Goal: Information Seeking & Learning: Learn about a topic

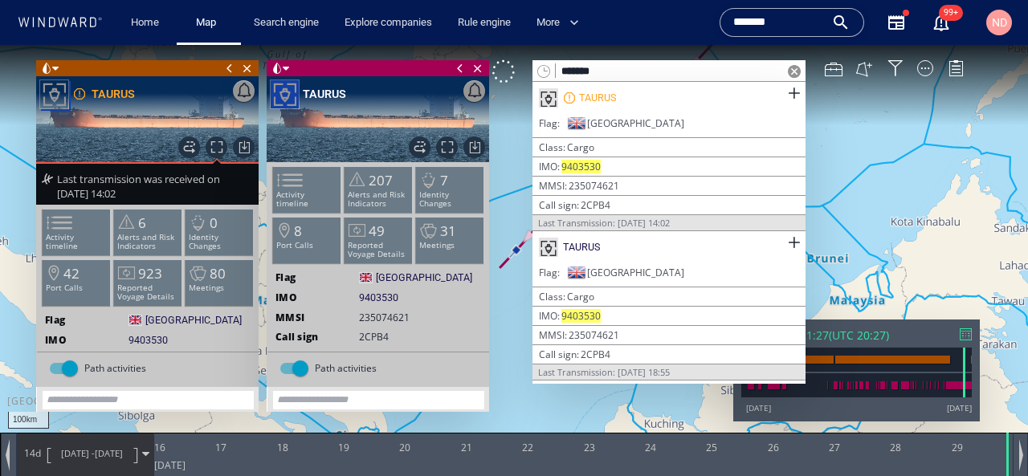
click at [794, 74] on span at bounding box center [794, 71] width 13 height 13
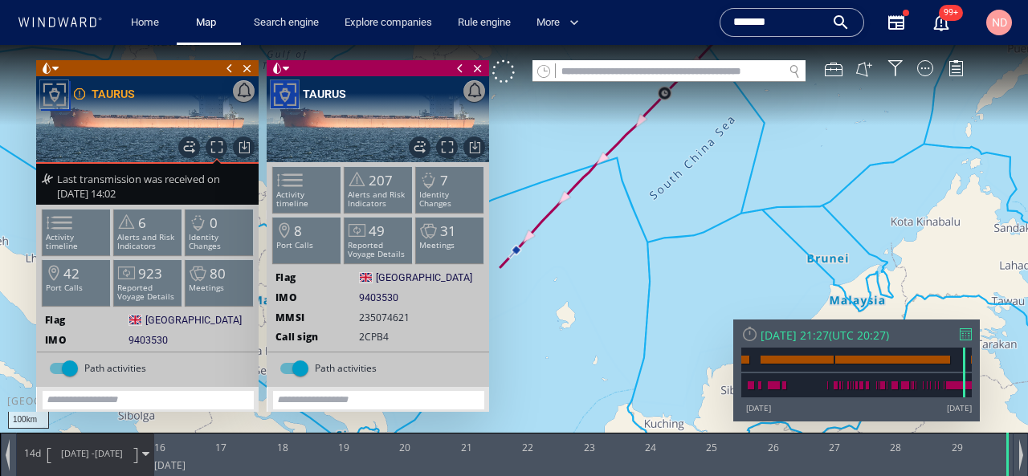
click at [636, 63] on input "text" at bounding box center [669, 72] width 227 height 22
paste input "*******"
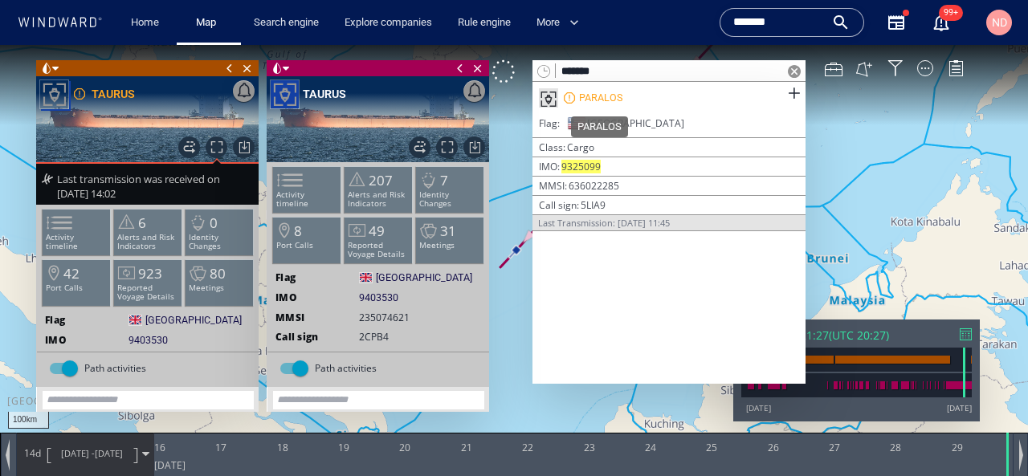
type input "*******"
click at [599, 98] on div "PARALOS" at bounding box center [600, 98] width 43 height 14
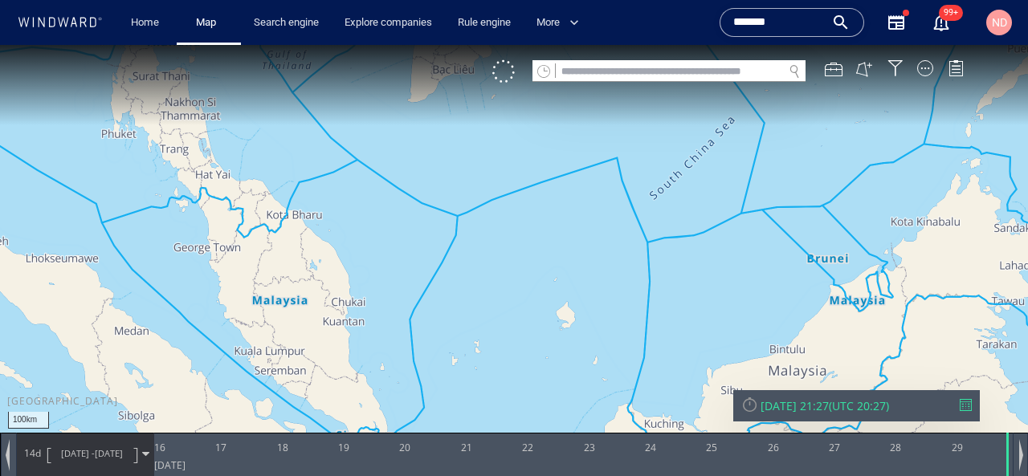
click at [819, 407] on div "[DATE] 21:27" at bounding box center [795, 406] width 68 height 15
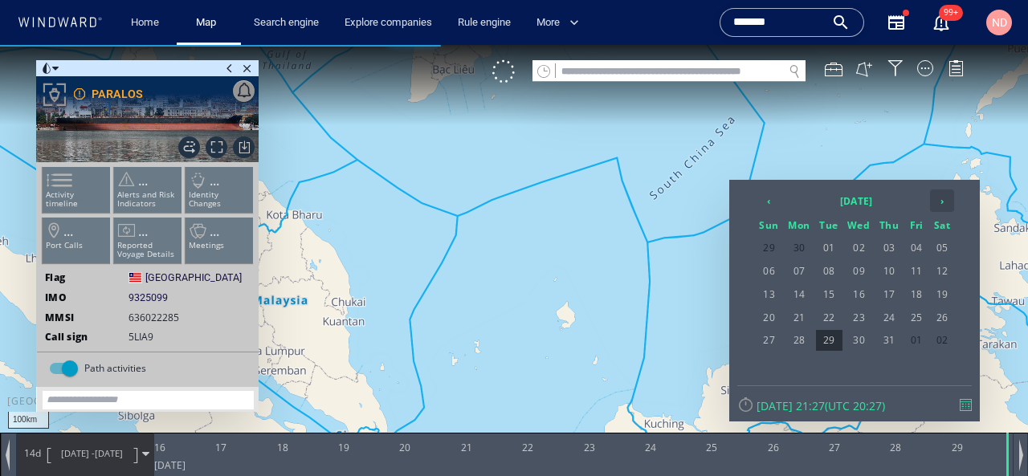
click at [942, 204] on th "›" at bounding box center [942, 201] width 24 height 22
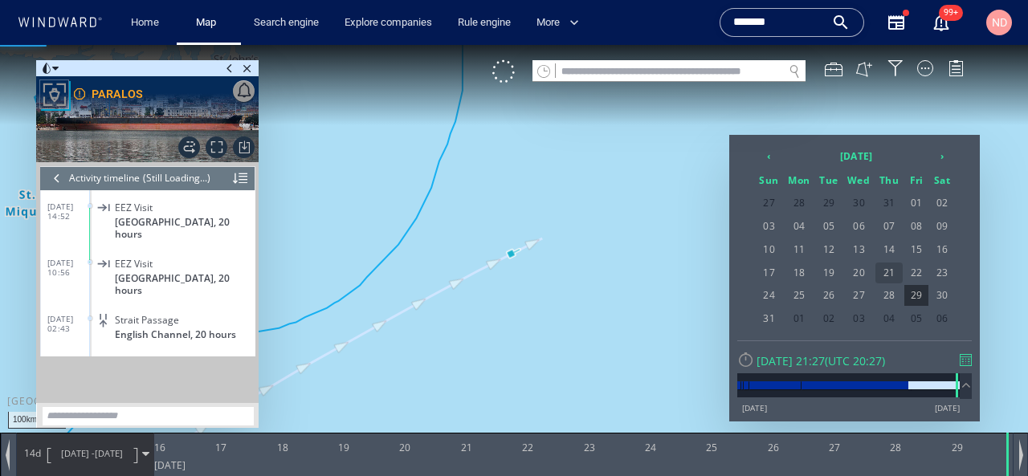
click at [887, 270] on span "21" at bounding box center [889, 273] width 27 height 21
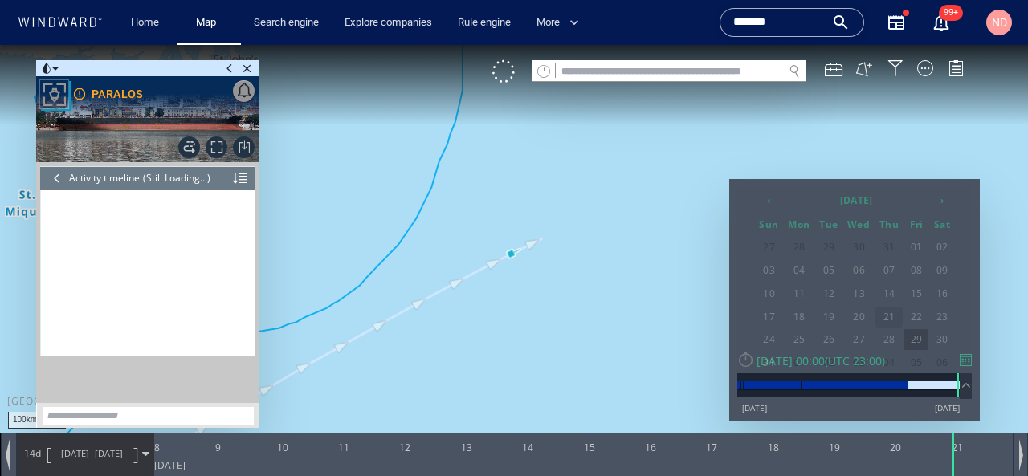
scroll to position [5214, 0]
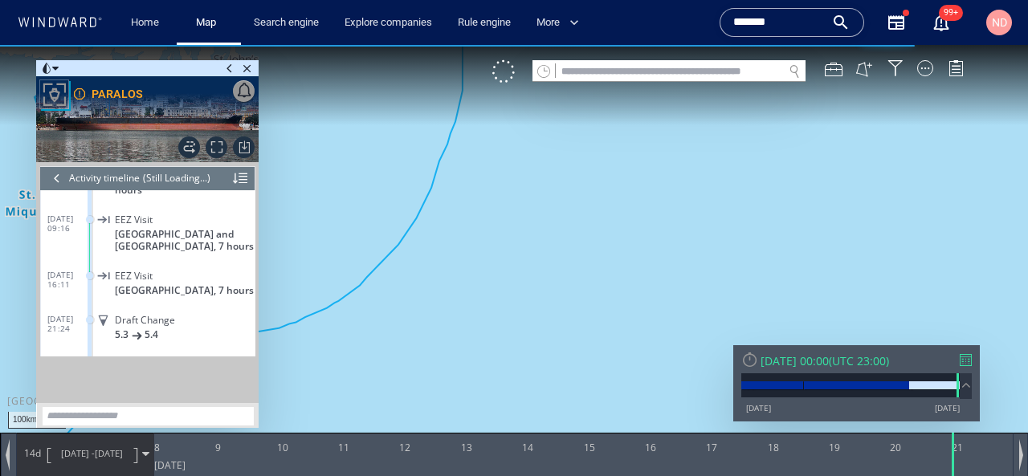
click at [98, 452] on span "[DATE]" at bounding box center [109, 454] width 28 height 12
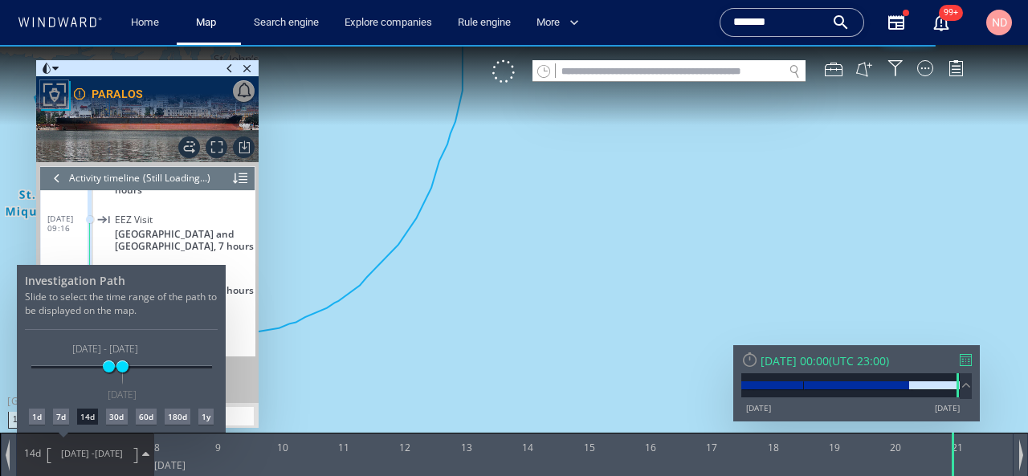
click at [61, 416] on div "7d" at bounding box center [61, 417] width 16 height 16
click at [325, 356] on div at bounding box center [514, 260] width 1028 height 431
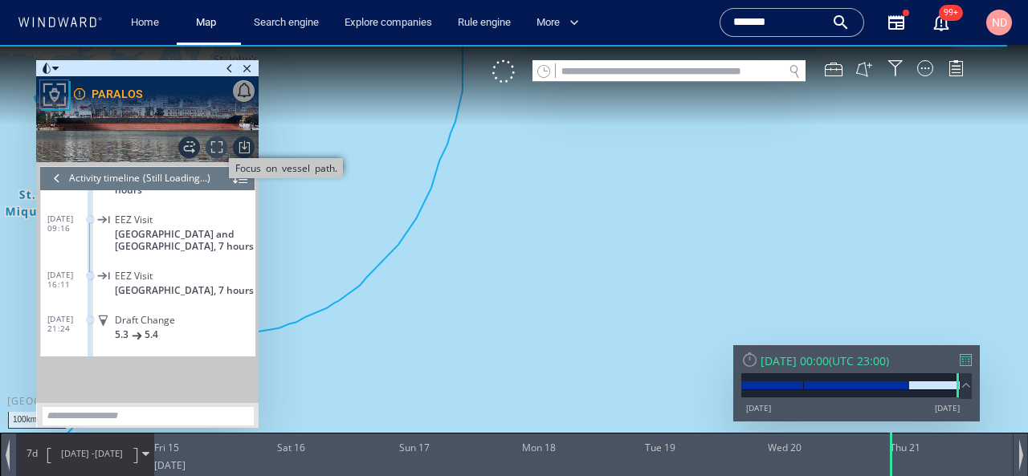
click at [215, 149] on span "Focus on vessel path." at bounding box center [217, 148] width 22 height 22
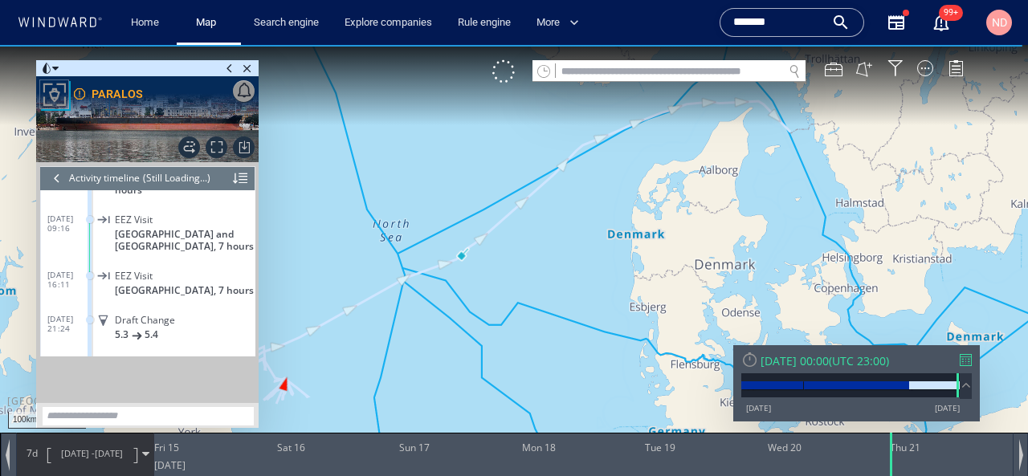
drag, startPoint x: 426, startPoint y: 305, endPoint x: 503, endPoint y: 256, distance: 91.4
click at [503, 256] on canvas "Map" at bounding box center [514, 252] width 1028 height 415
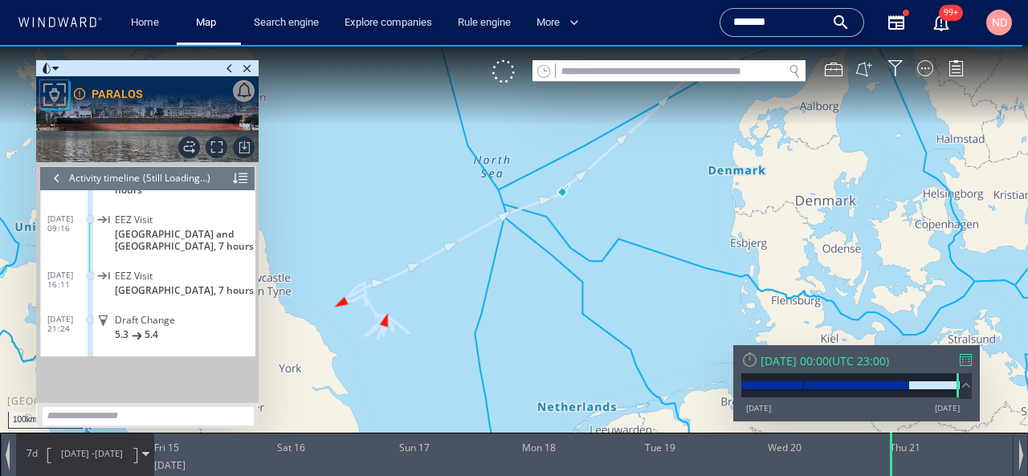
drag, startPoint x: 417, startPoint y: 321, endPoint x: 521, endPoint y: 272, distance: 115.4
click at [521, 272] on canvas "Map" at bounding box center [514, 252] width 1028 height 415
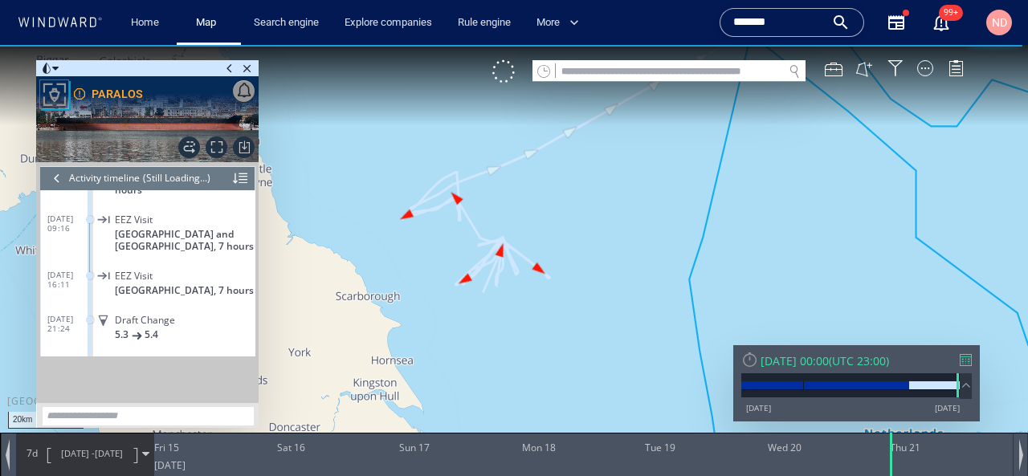
drag, startPoint x: 503, startPoint y: 185, endPoint x: 521, endPoint y: 185, distance: 17.7
click at [521, 185] on canvas "Map" at bounding box center [514, 252] width 1028 height 415
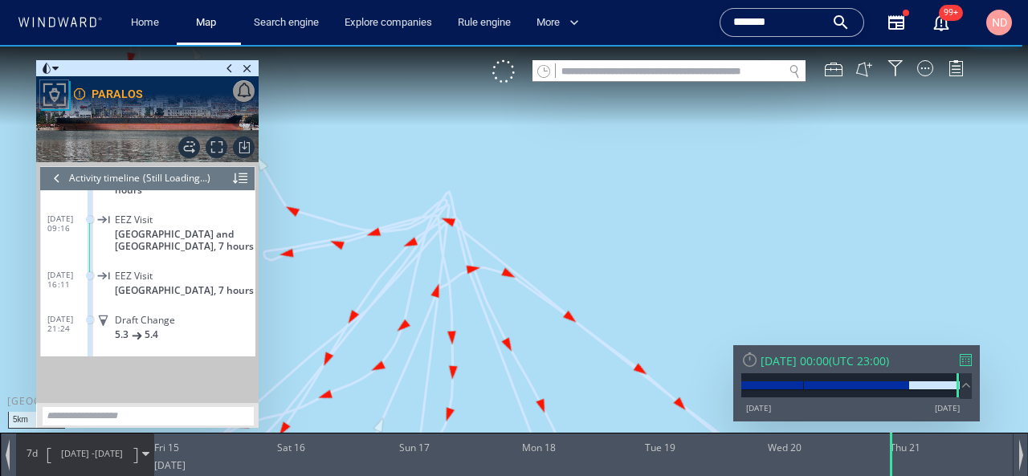
drag, startPoint x: 511, startPoint y: 198, endPoint x: 601, endPoint y: 211, distance: 91.0
click at [601, 211] on canvas "Map" at bounding box center [514, 252] width 1028 height 415
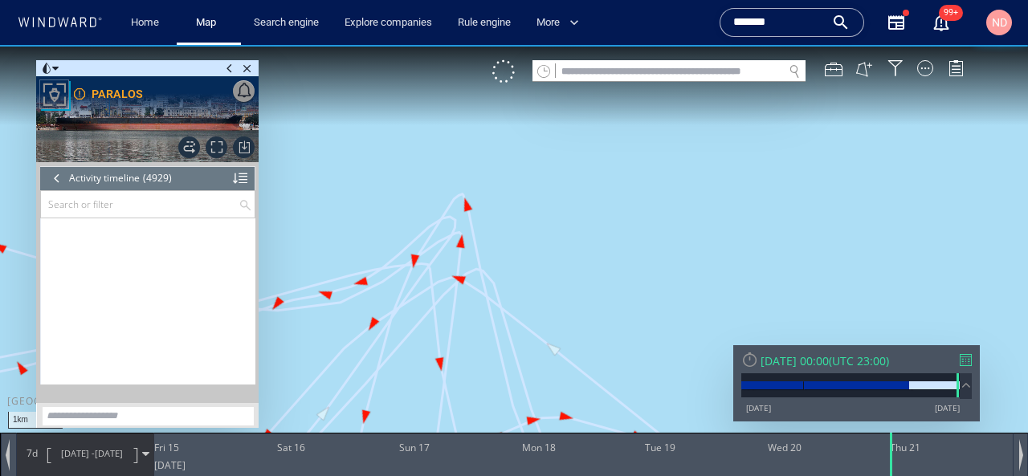
scroll to position [217646, 0]
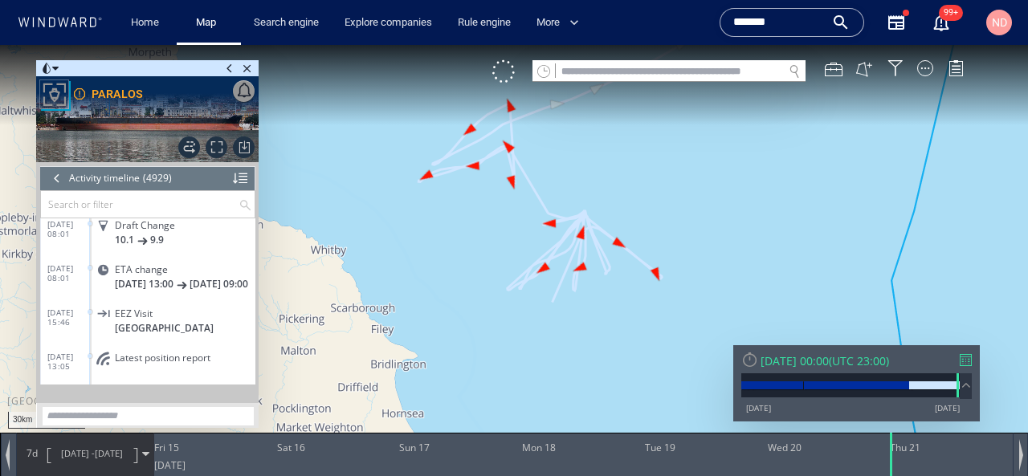
click at [61, 178] on div at bounding box center [57, 178] width 18 height 24
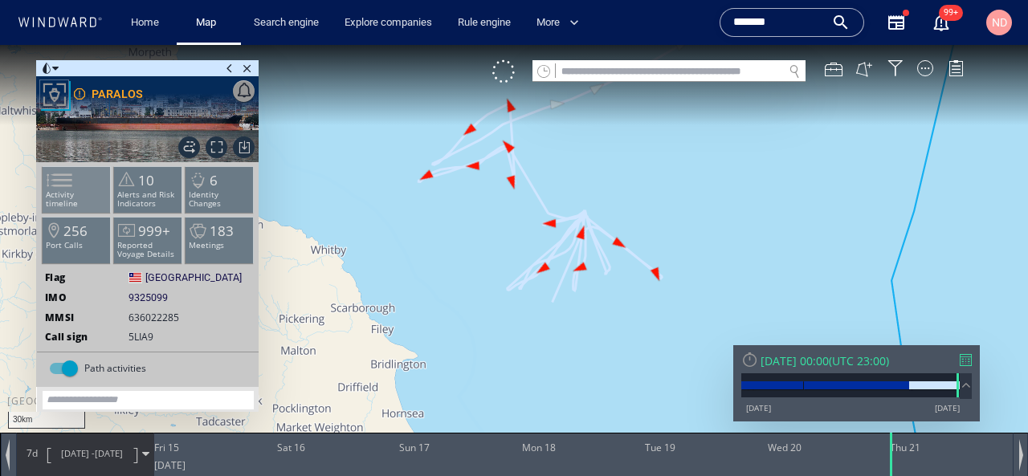
click at [88, 188] on li "Activity timeline" at bounding box center [77, 189] width 68 height 47
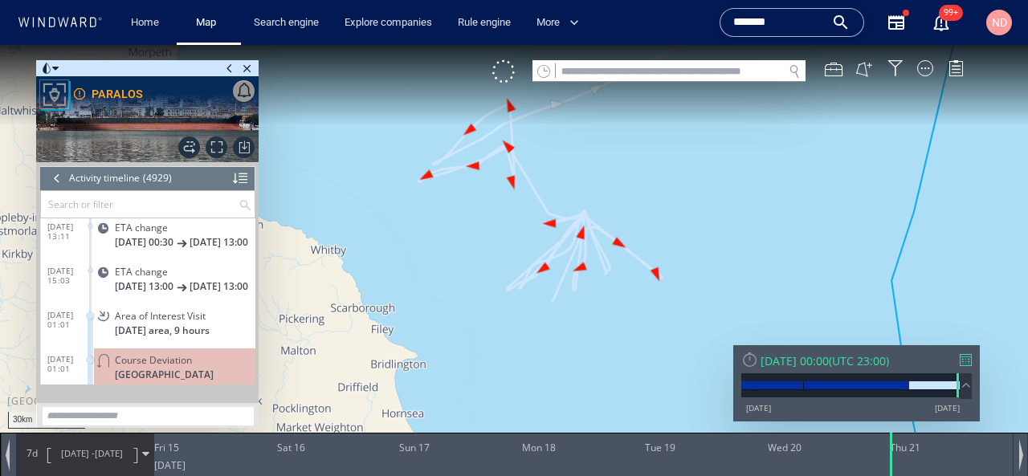
scroll to position [213851, 0]
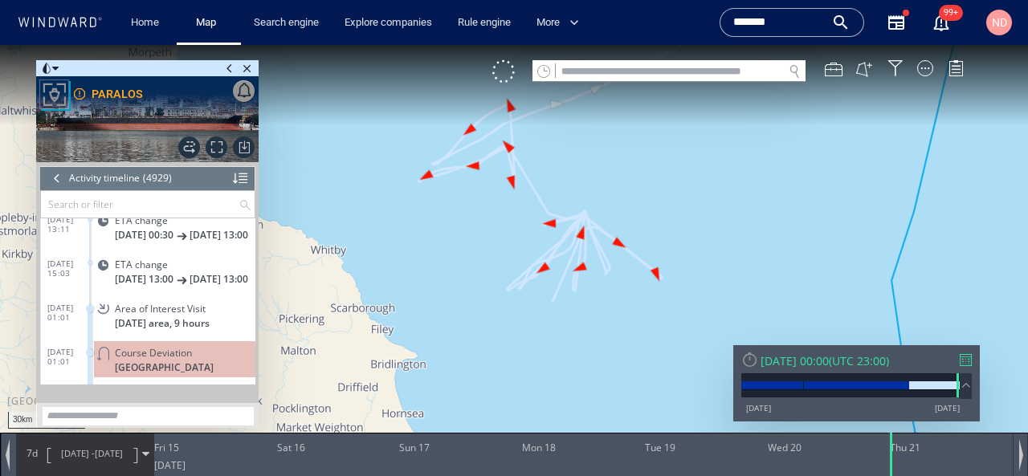
drag, startPoint x: 456, startPoint y: 288, endPoint x: 452, endPoint y: 321, distance: 32.4
click at [452, 315] on canvas "Map" at bounding box center [514, 252] width 1028 height 415
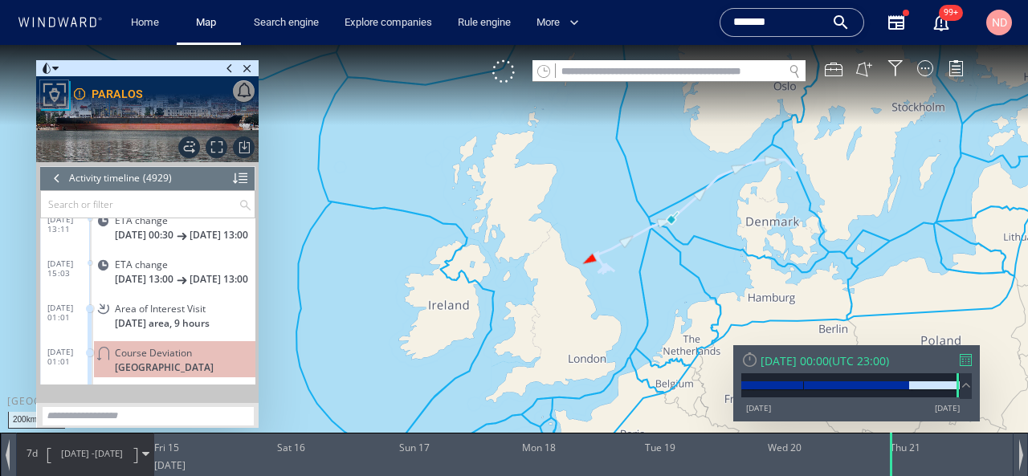
drag, startPoint x: 705, startPoint y: 257, endPoint x: 635, endPoint y: 261, distance: 70.0
click at [635, 261] on canvas "Map" at bounding box center [514, 252] width 1028 height 415
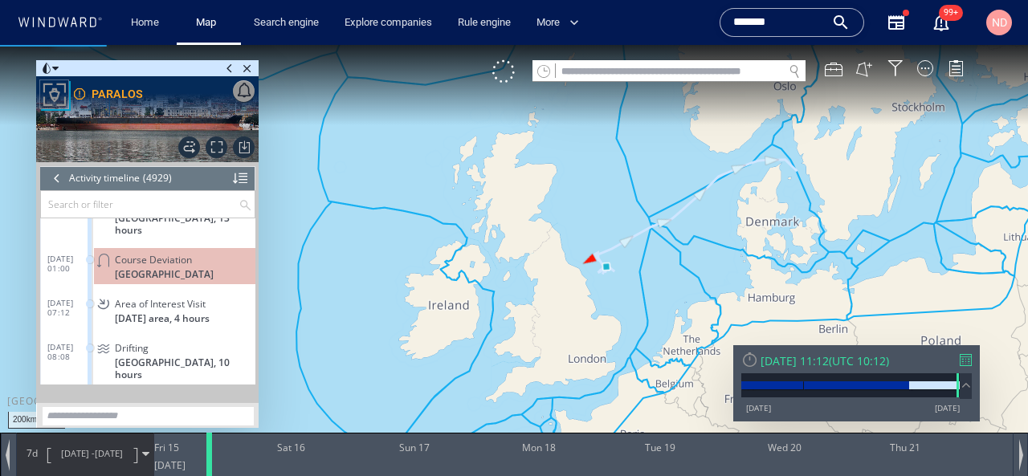
scroll to position [214056, 0]
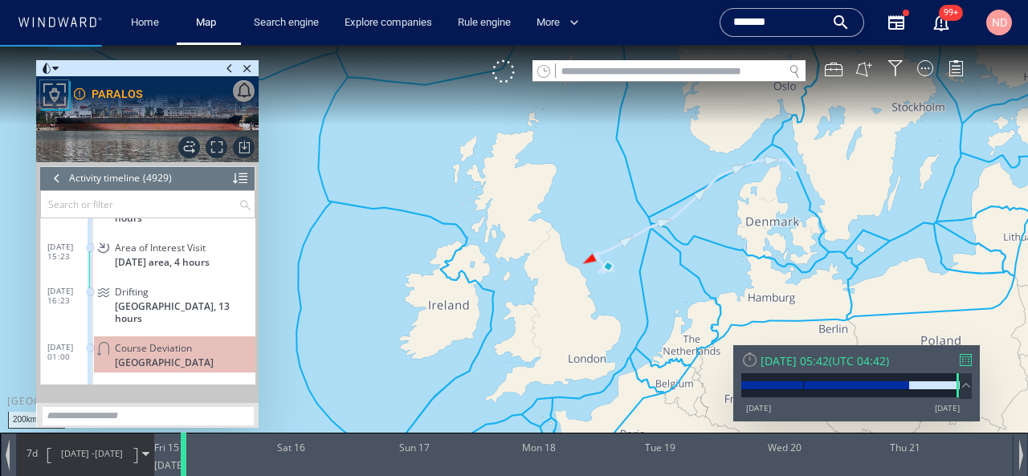
drag, startPoint x: 893, startPoint y: 457, endPoint x: 184, endPoint y: 454, distance: 708.7
click at [184, 454] on div at bounding box center [186, 454] width 16 height 43
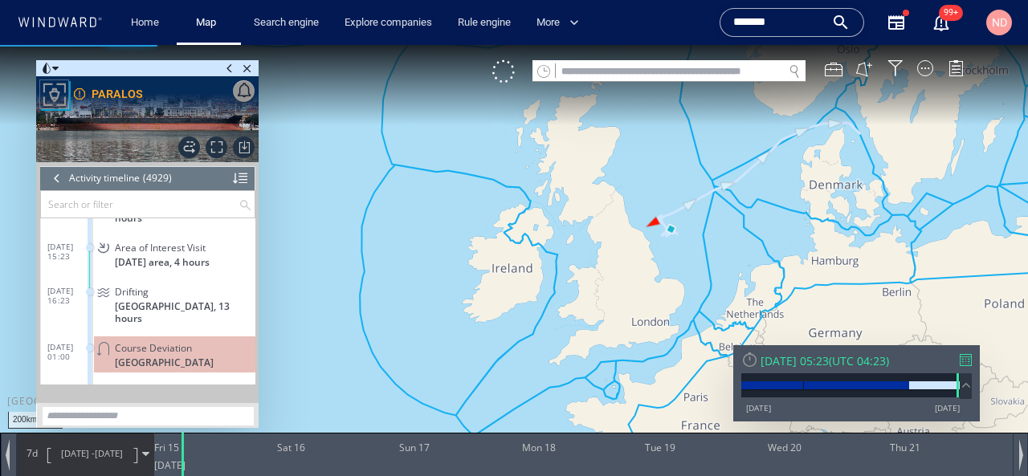
drag, startPoint x: 563, startPoint y: 321, endPoint x: 665, endPoint y: 267, distance: 115.4
click at [663, 267] on canvas "Map" at bounding box center [514, 252] width 1028 height 415
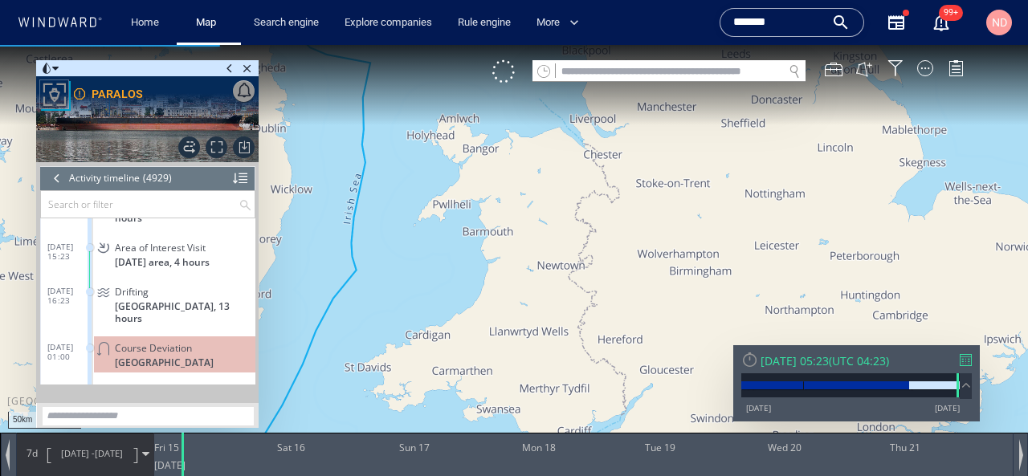
drag, startPoint x: 668, startPoint y: 254, endPoint x: 480, endPoint y: 406, distance: 241.0
click at [484, 399] on canvas "Map" at bounding box center [514, 252] width 1028 height 415
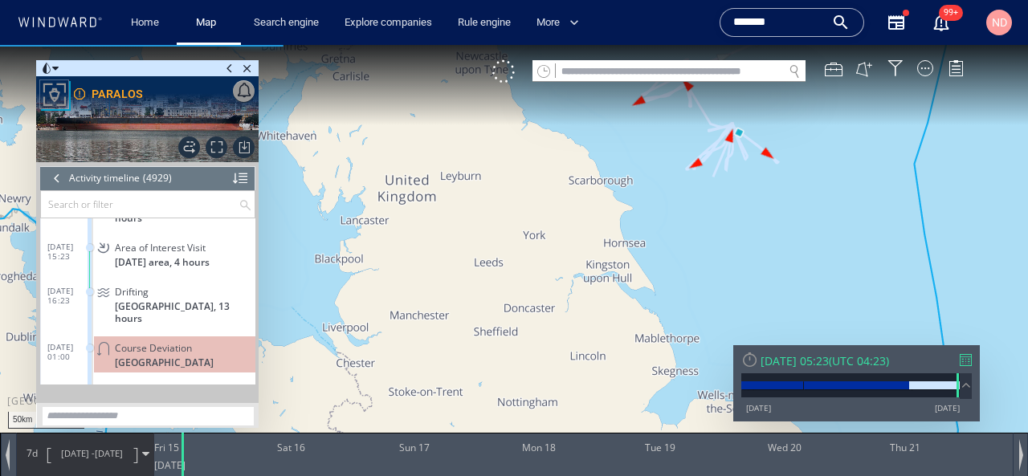
drag, startPoint x: 501, startPoint y: 318, endPoint x: 403, endPoint y: 439, distance: 155.9
click at [403, 45] on div "50km © Mapbox © OpenStreetMap Improve this map 0 0 [DATE] Fri 15 Sat 16 Sun 17 …" at bounding box center [514, 45] width 1028 height 0
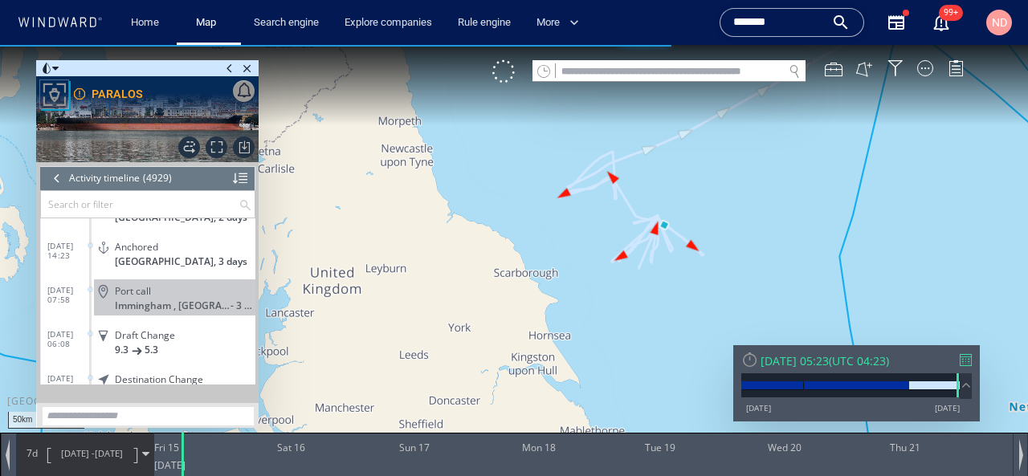
scroll to position [213680, 0]
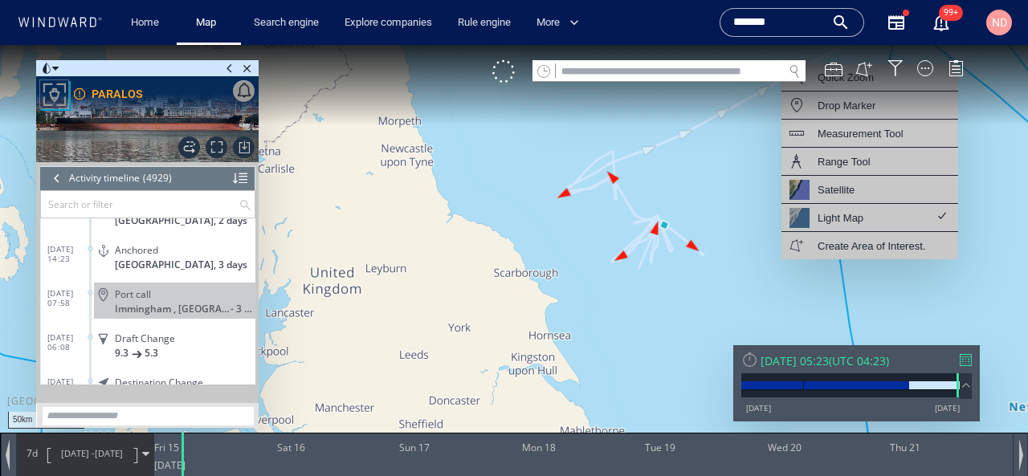
click at [714, 215] on canvas "Map" at bounding box center [514, 252] width 1028 height 415
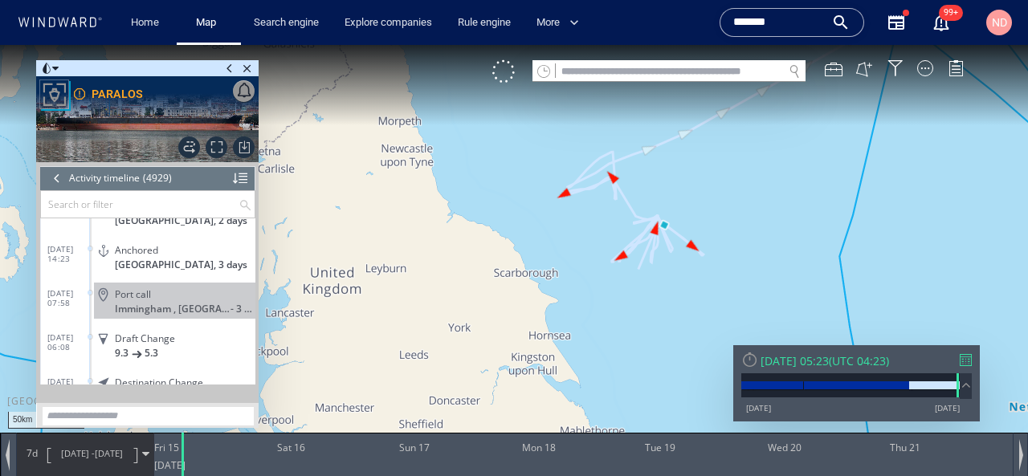
click at [925, 76] on div "VM" at bounding box center [737, 71] width 488 height 22
click at [926, 63] on div at bounding box center [926, 68] width 16 height 16
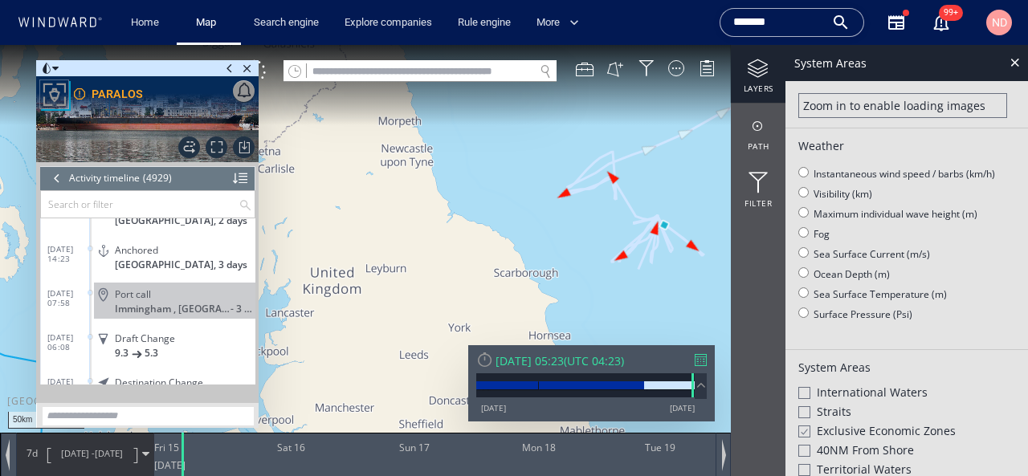
scroll to position [282, 0]
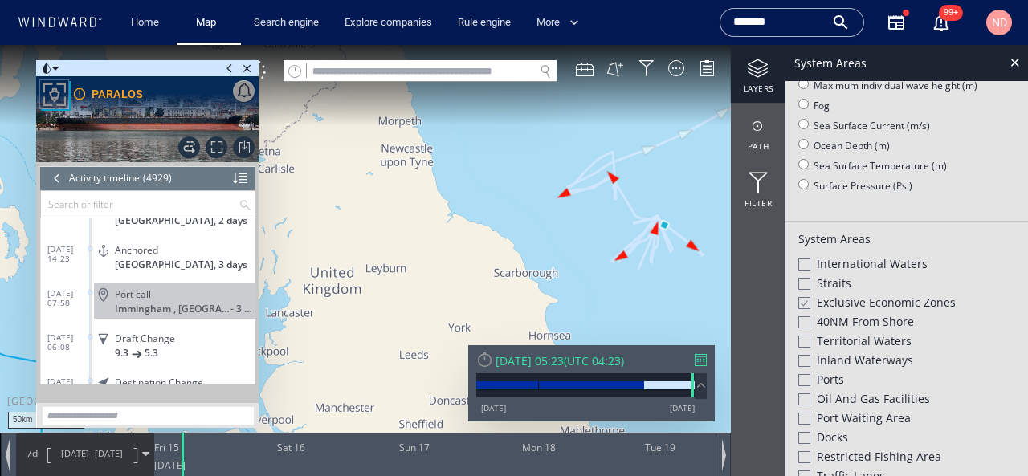
click at [825, 378] on span "Ports" at bounding box center [830, 380] width 27 height 16
click at [811, 416] on div "Port Waiting Area" at bounding box center [907, 420] width 217 height 19
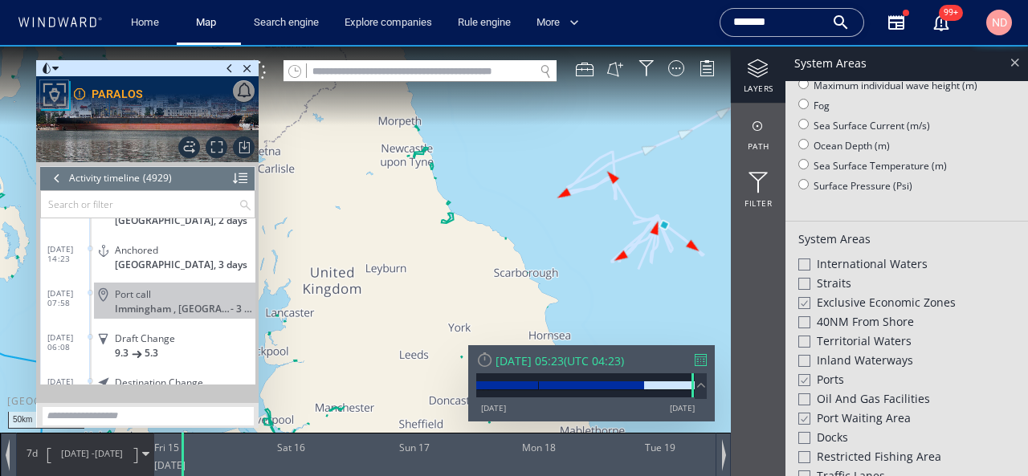
click at [1018, 59] on div at bounding box center [1015, 62] width 18 height 18
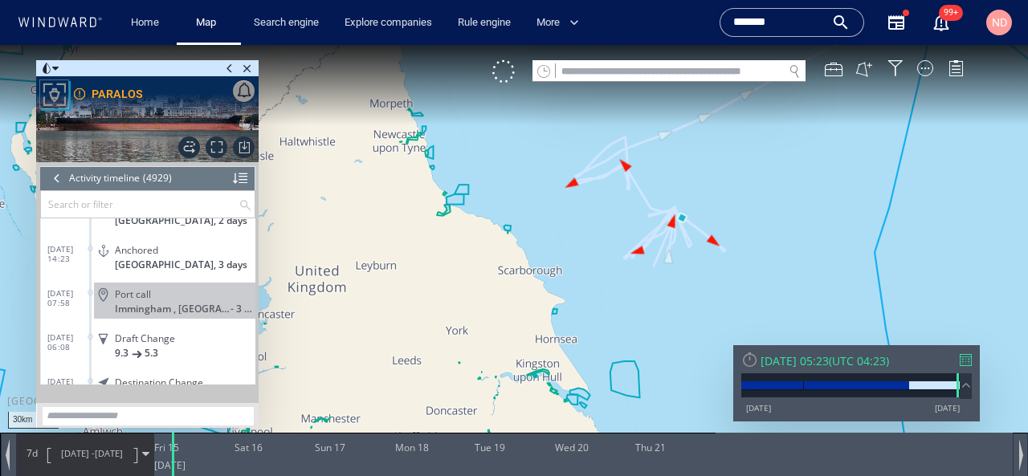
click at [89, 461] on span "[DATE] - [DATE]" at bounding box center [91, 454] width 81 height 40
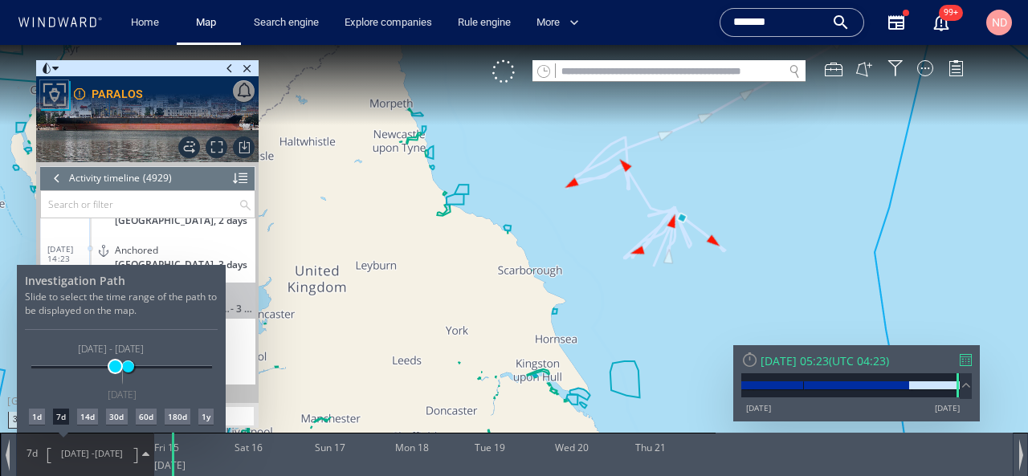
click at [115, 369] on span at bounding box center [115, 367] width 12 height 12
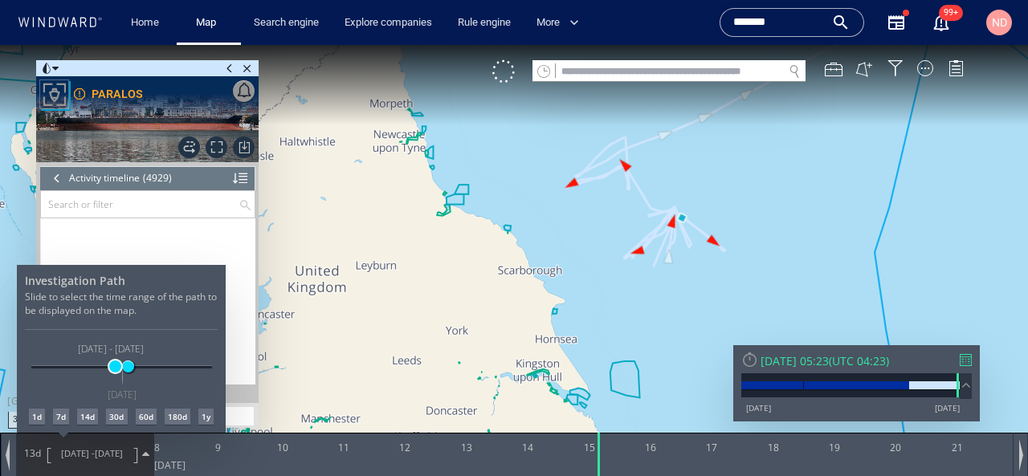
scroll to position [214056, 0]
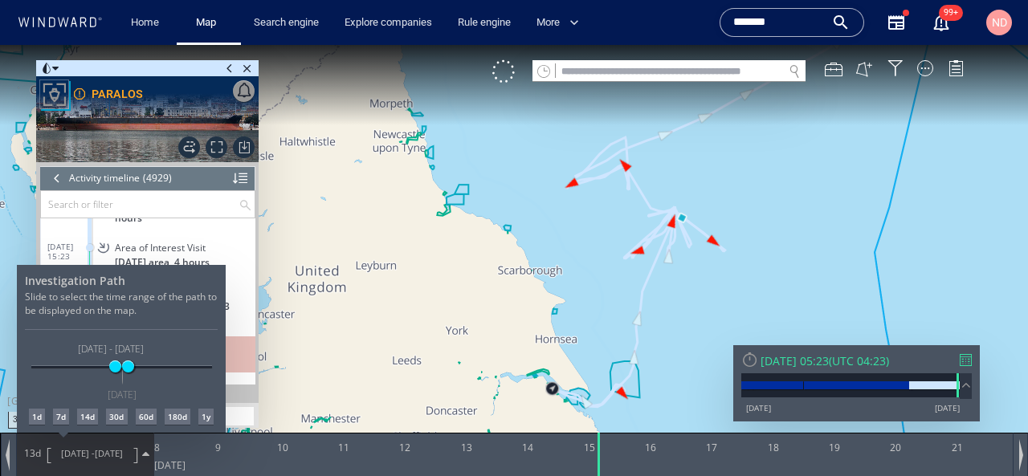
drag, startPoint x: 510, startPoint y: 283, endPoint x: 473, endPoint y: 160, distance: 128.4
click at [475, 161] on div at bounding box center [514, 260] width 1028 height 431
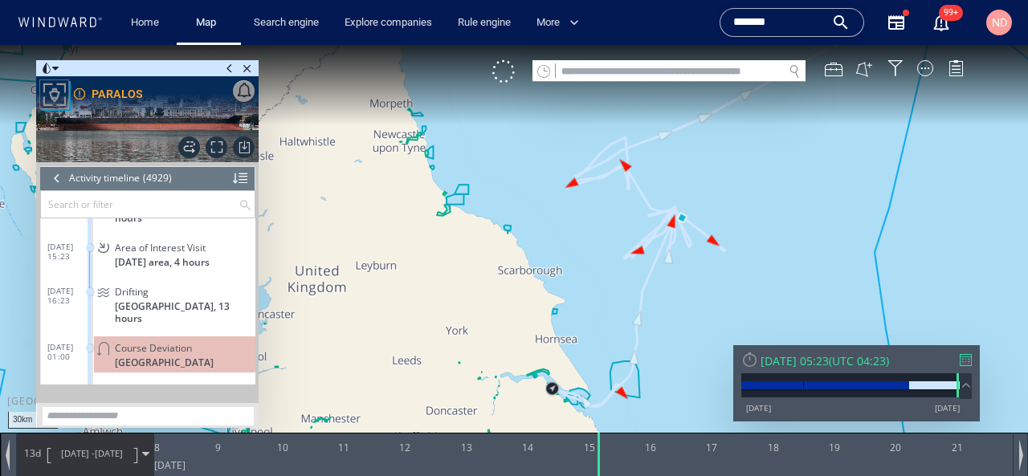
drag, startPoint x: 528, startPoint y: 318, endPoint x: 517, endPoint y: 185, distance: 133.8
click at [517, 185] on canvas "Map" at bounding box center [514, 252] width 1028 height 415
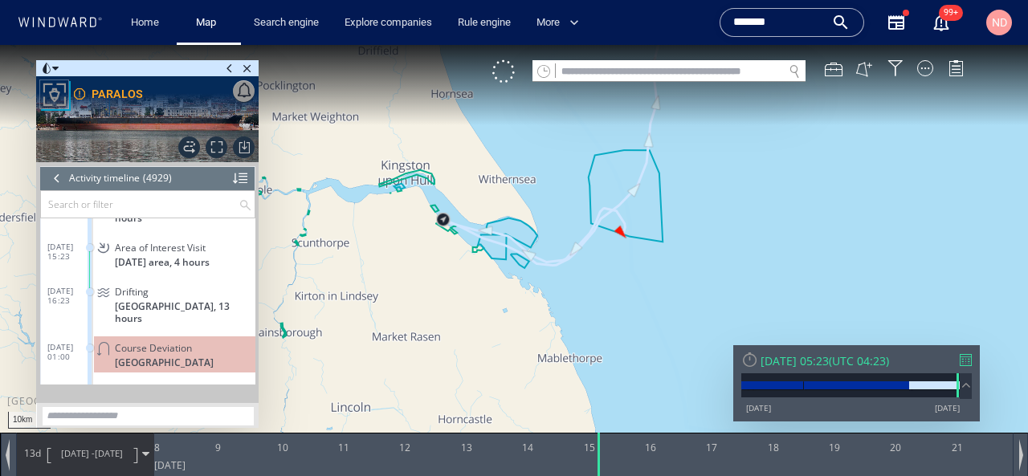
scroll to position [213703, 0]
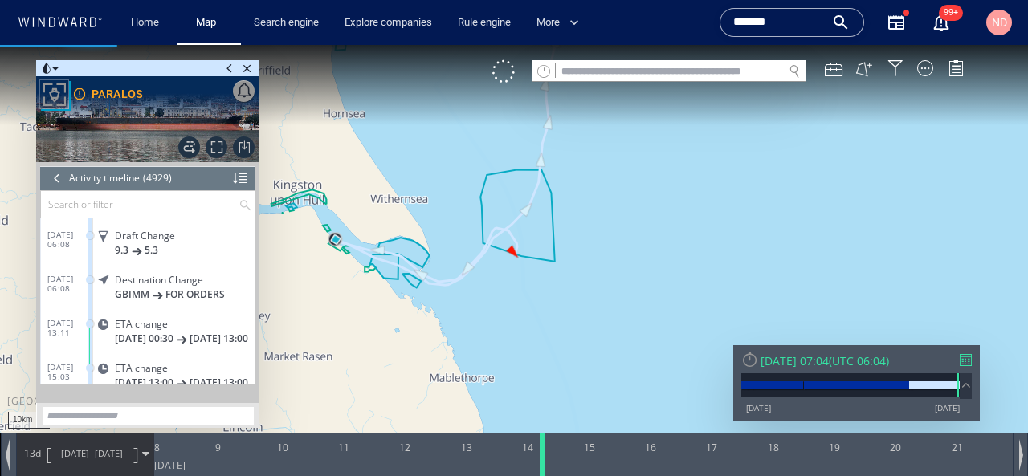
scroll to position [213835, 0]
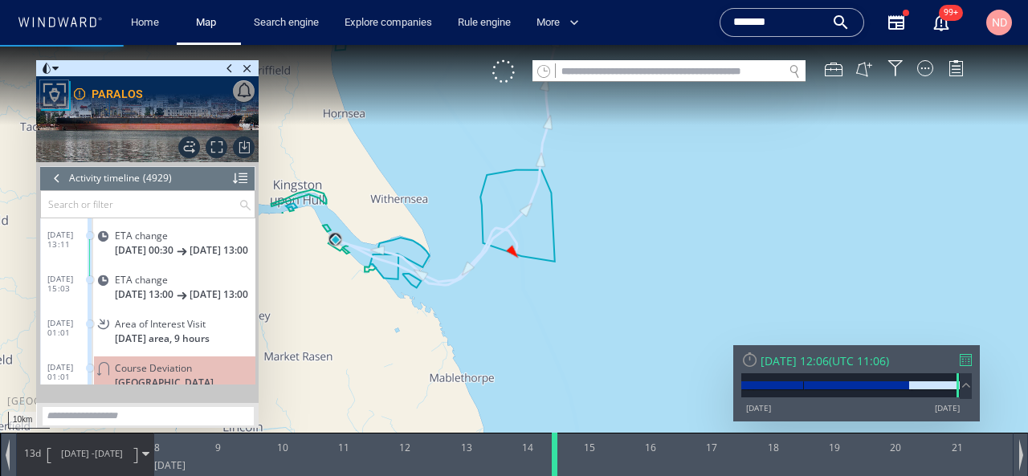
drag, startPoint x: 599, startPoint y: 448, endPoint x: 554, endPoint y: 456, distance: 45.7
click at [554, 456] on div at bounding box center [558, 454] width 16 height 43
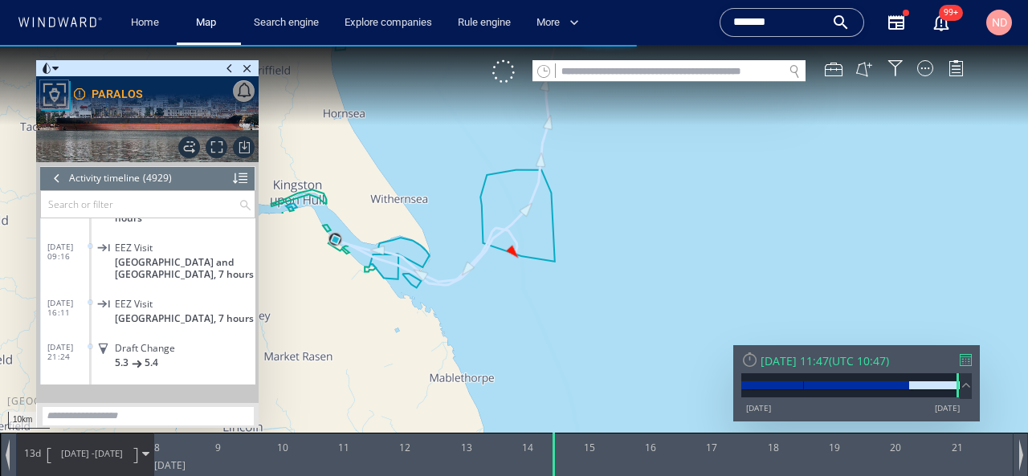
scroll to position [214987, 0]
drag, startPoint x: 520, startPoint y: 293, endPoint x: 448, endPoint y: 376, distance: 109.4
click at [449, 374] on canvas "Map" at bounding box center [514, 252] width 1028 height 415
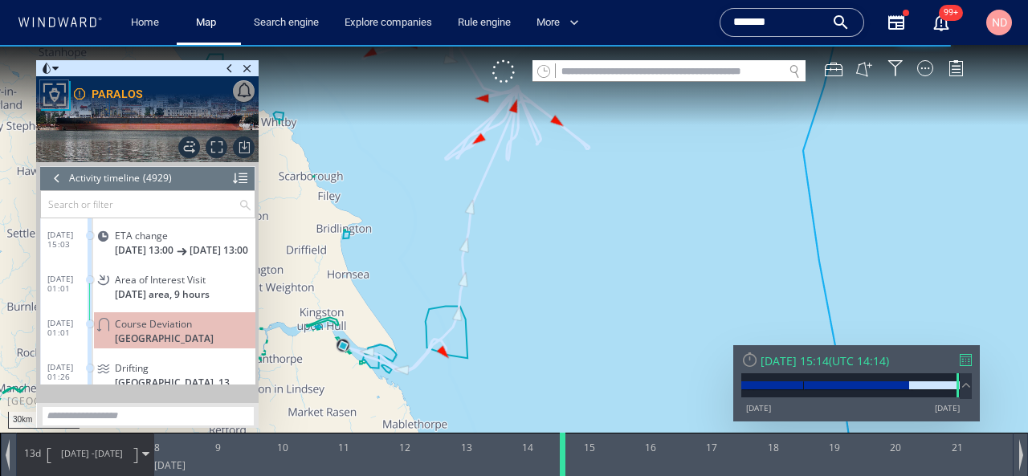
scroll to position [213924, 0]
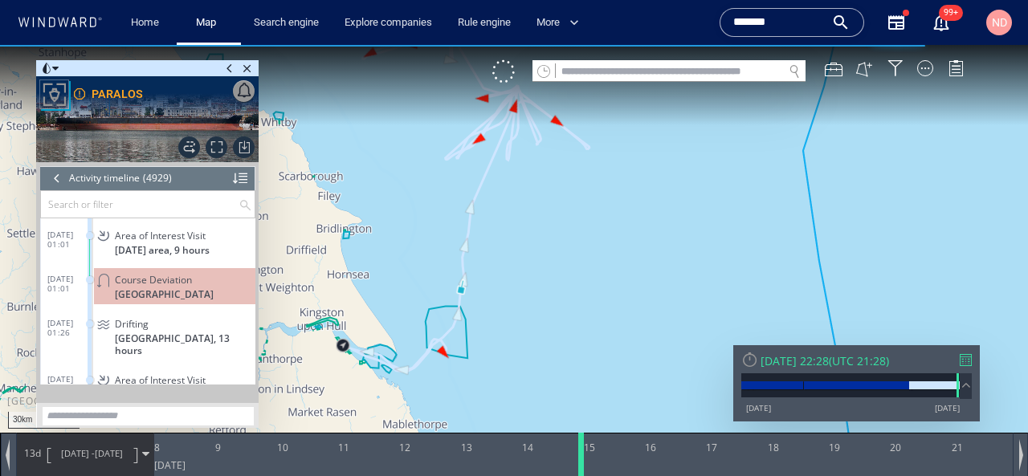
drag, startPoint x: 554, startPoint y: 446, endPoint x: 579, endPoint y: 444, distance: 25.0
click at [579, 444] on div at bounding box center [584, 454] width 16 height 43
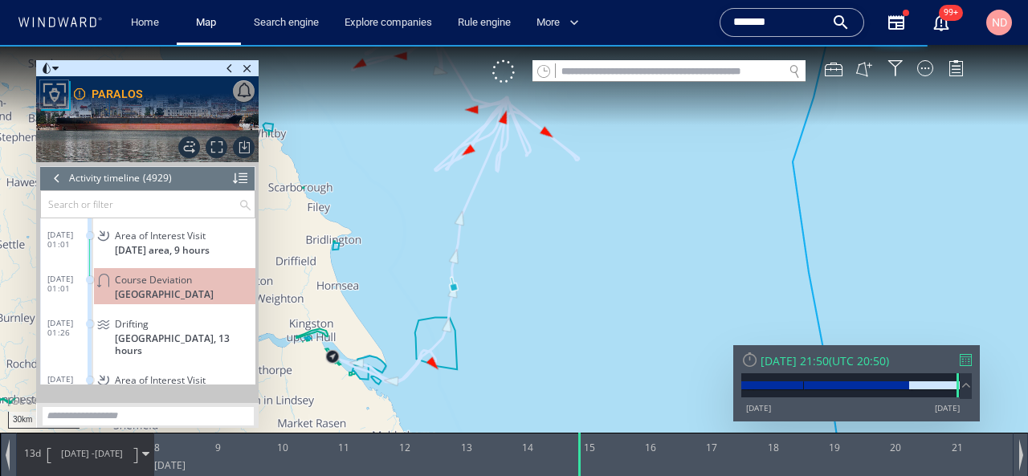
drag, startPoint x: 616, startPoint y: 301, endPoint x: 548, endPoint y: 392, distance: 113.6
click at [548, 392] on canvas "Map" at bounding box center [514, 252] width 1028 height 415
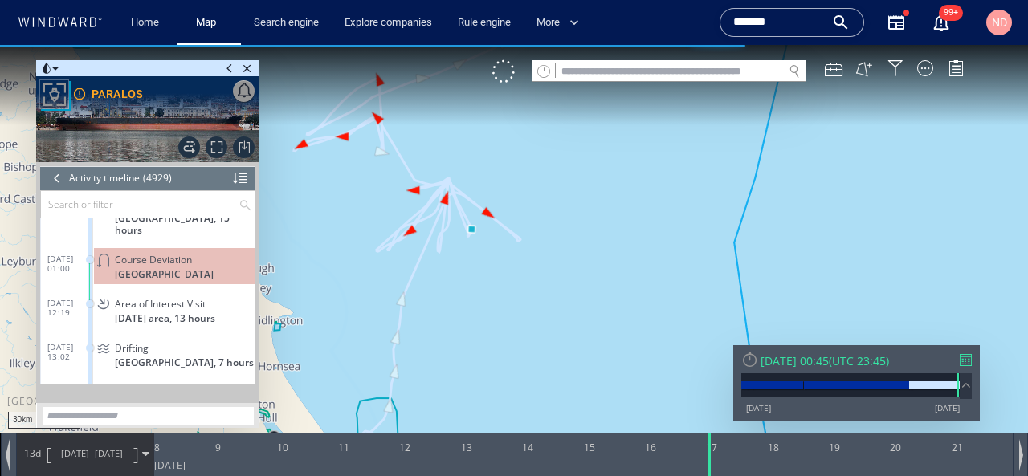
scroll to position [214410, 0]
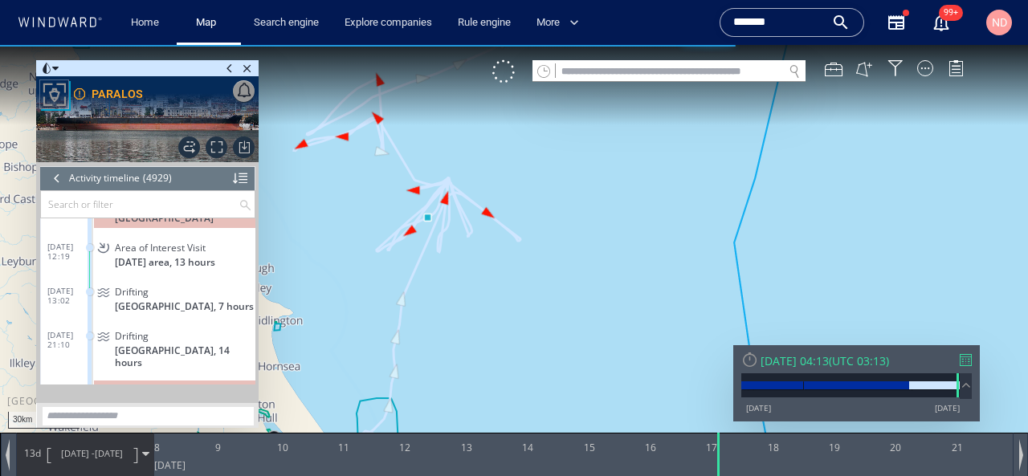
drag, startPoint x: 580, startPoint y: 460, endPoint x: 719, endPoint y: 476, distance: 139.9
click at [719, 476] on html "30km © Mapbox © OpenStreetMap Improve this map 0 0 [DATE] 9 10 11 12 13 14 15 1…" at bounding box center [514, 260] width 1028 height 431
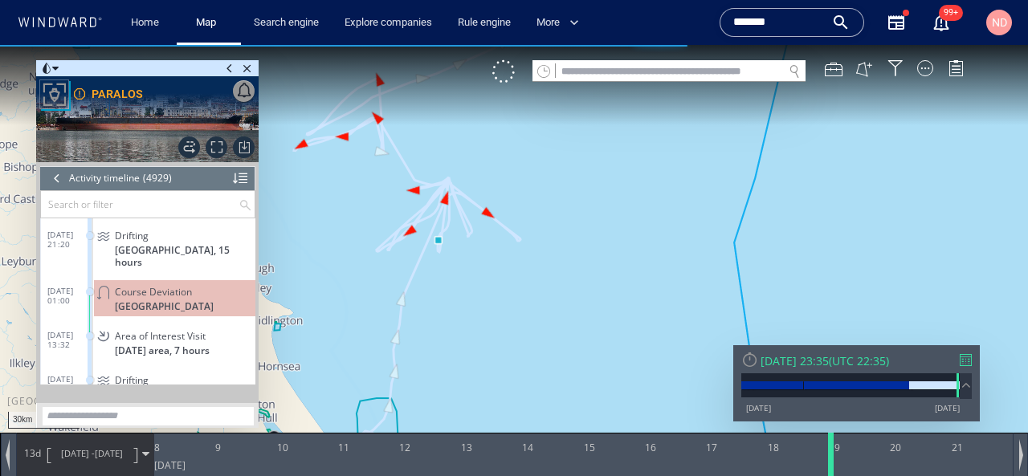
scroll to position [214763, 0]
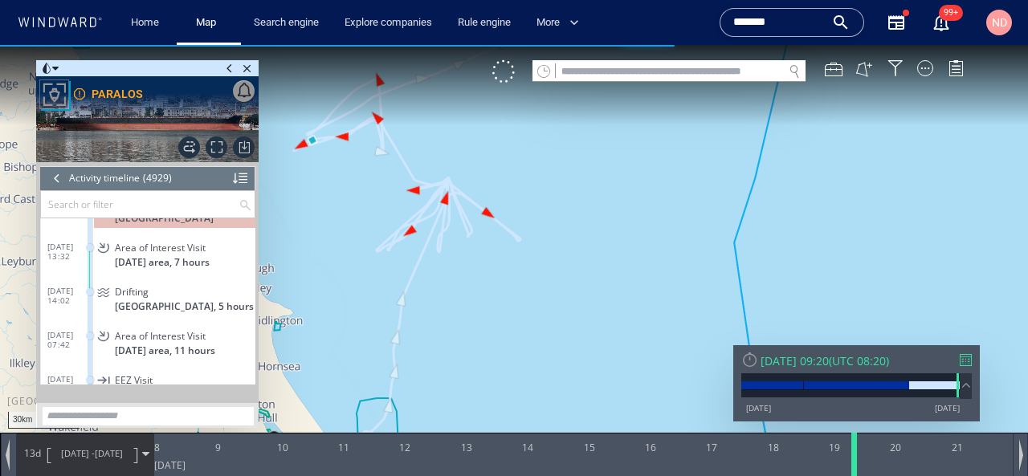
drag, startPoint x: 719, startPoint y: 457, endPoint x: 855, endPoint y: 468, distance: 136.2
click at [855, 468] on div at bounding box center [857, 454] width 16 height 43
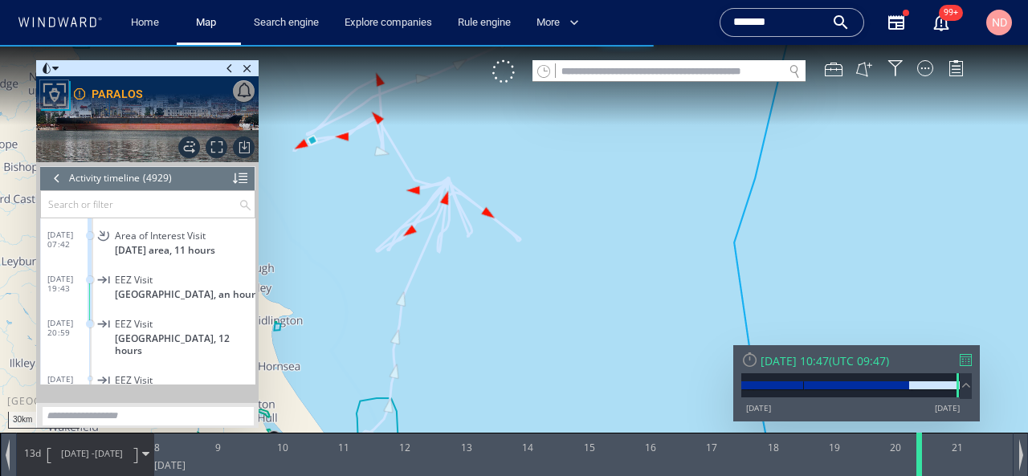
scroll to position [214896, 0]
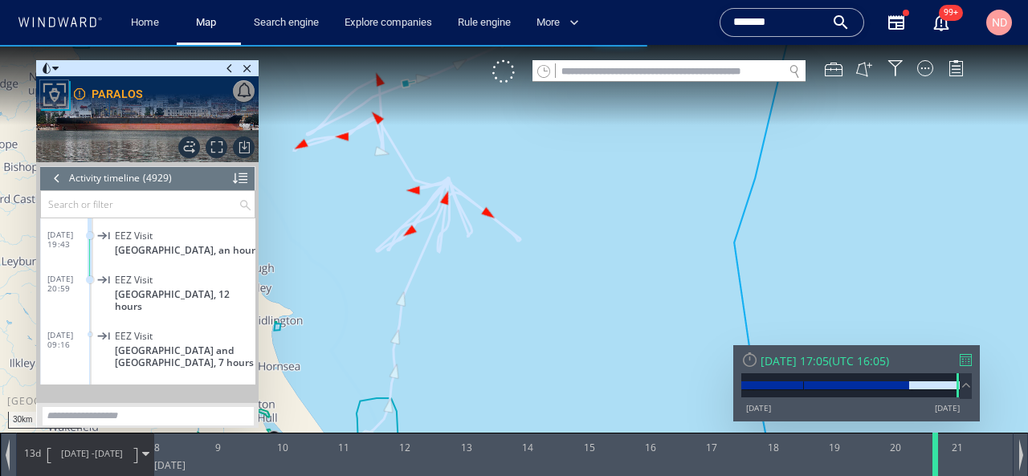
drag, startPoint x: 855, startPoint y: 468, endPoint x: 934, endPoint y: 471, distance: 79.6
click at [934, 471] on div at bounding box center [938, 454] width 16 height 43
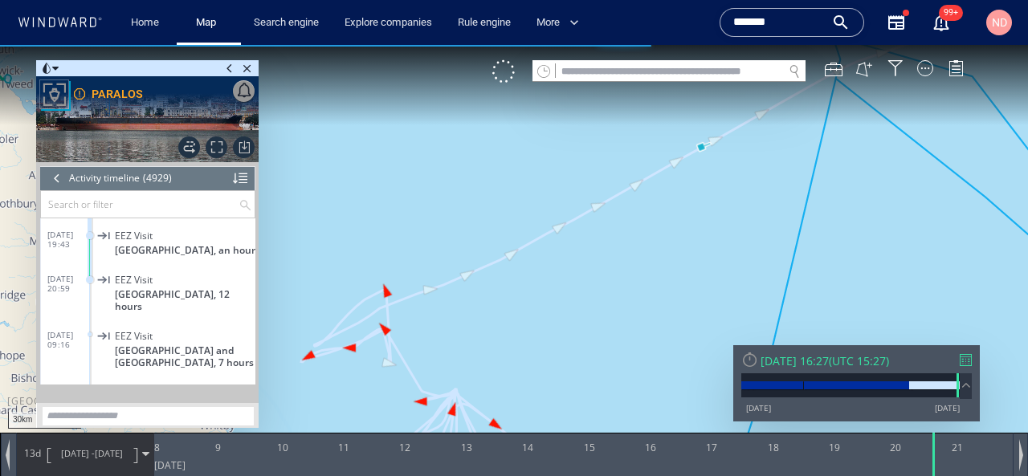
drag, startPoint x: 561, startPoint y: 384, endPoint x: 569, endPoint y: 300, distance: 84.7
click at [569, 300] on canvas "Map" at bounding box center [514, 252] width 1028 height 415
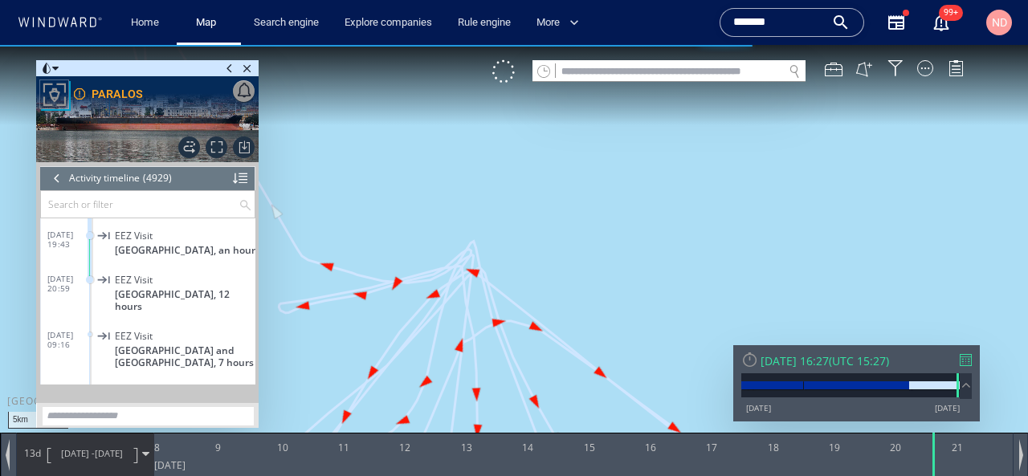
click at [539, 203] on canvas "Map" at bounding box center [514, 252] width 1028 height 415
